Goal: Navigation & Orientation: Find specific page/section

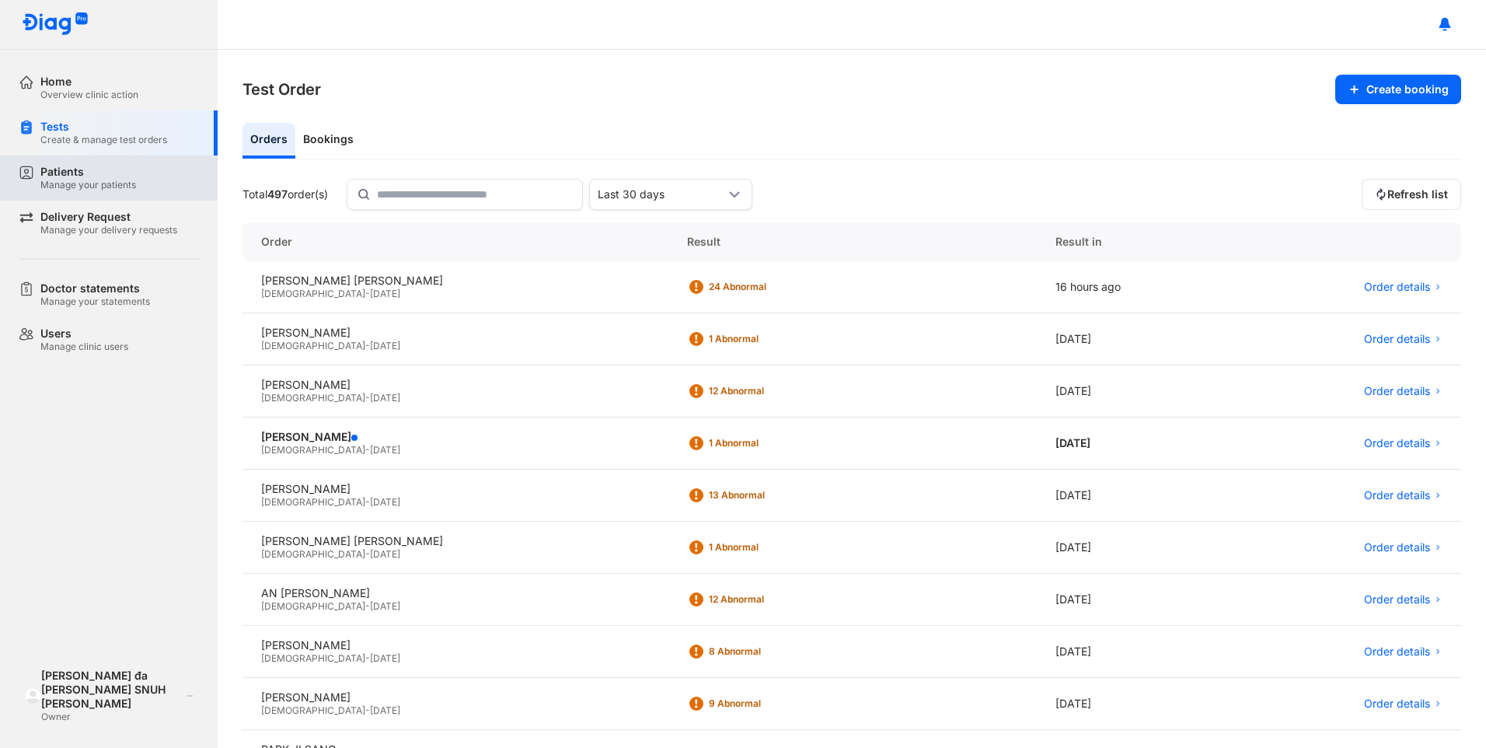
click at [99, 189] on div "Manage your patients" at bounding box center [88, 185] width 96 height 12
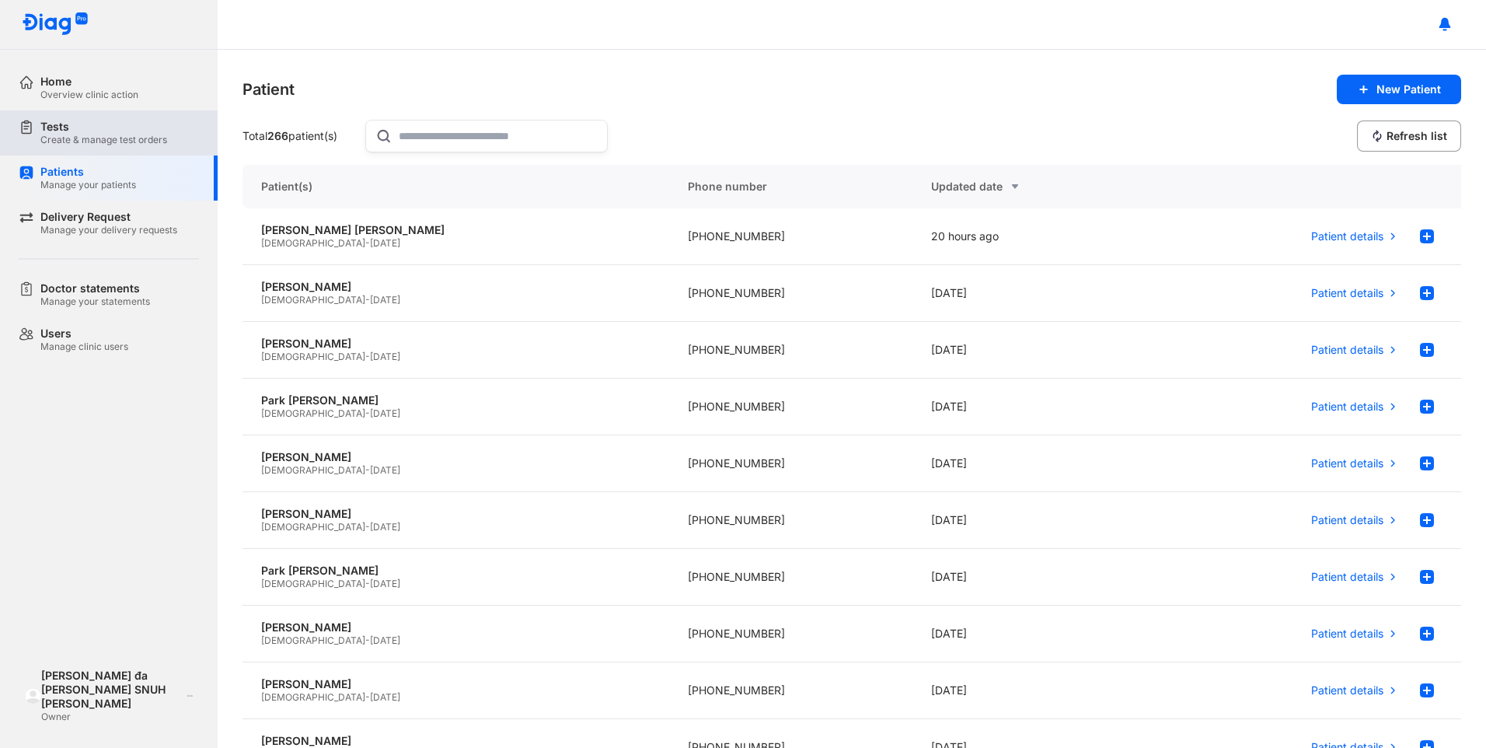
click at [92, 142] on div "Create & manage test orders" at bounding box center [103, 140] width 127 height 12
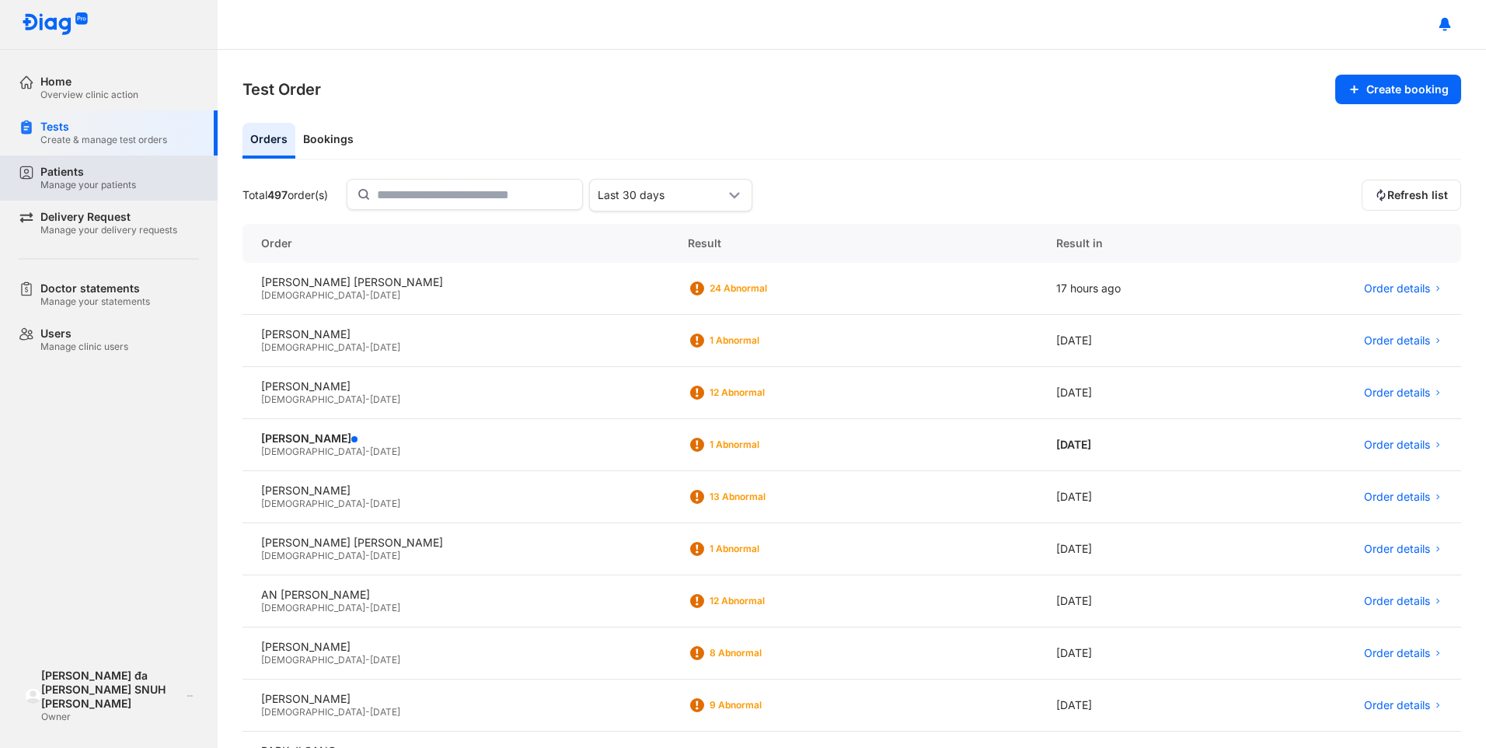
click at [89, 182] on div "Manage your patients" at bounding box center [88, 185] width 96 height 12
